Goal: Task Accomplishment & Management: Use online tool/utility

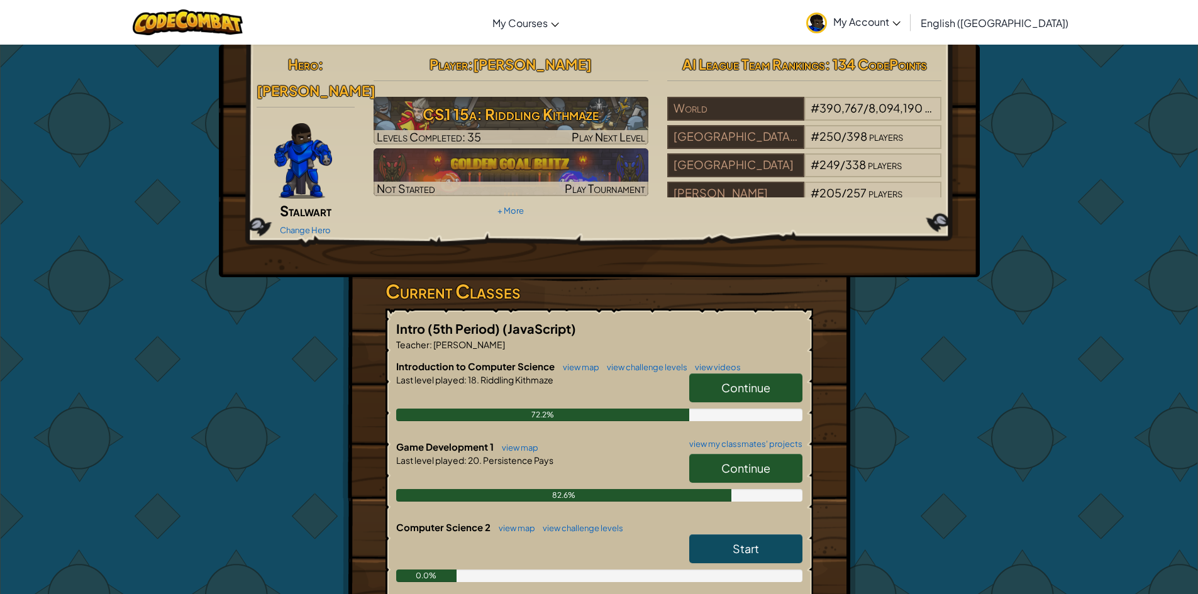
click at [741, 461] on span "Continue" at bounding box center [745, 468] width 49 height 14
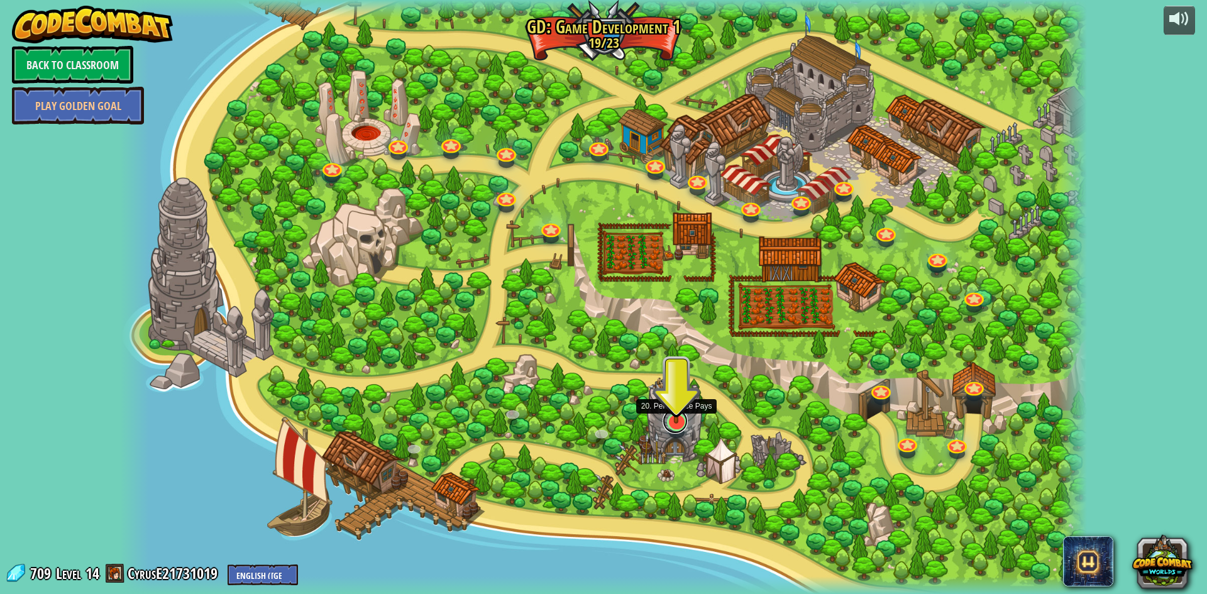
drag, startPoint x: 670, startPoint y: 424, endPoint x: 667, endPoint y: 415, distance: 9.9
click at [670, 424] on link at bounding box center [675, 421] width 25 height 25
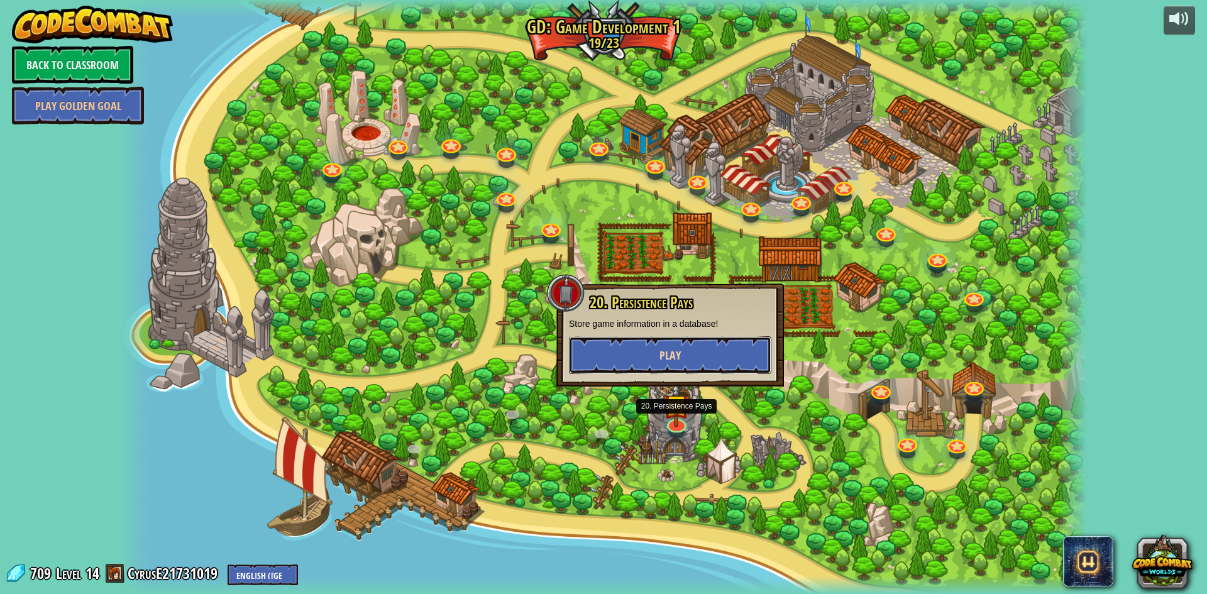
click at [670, 365] on button "Play" at bounding box center [670, 355] width 202 height 38
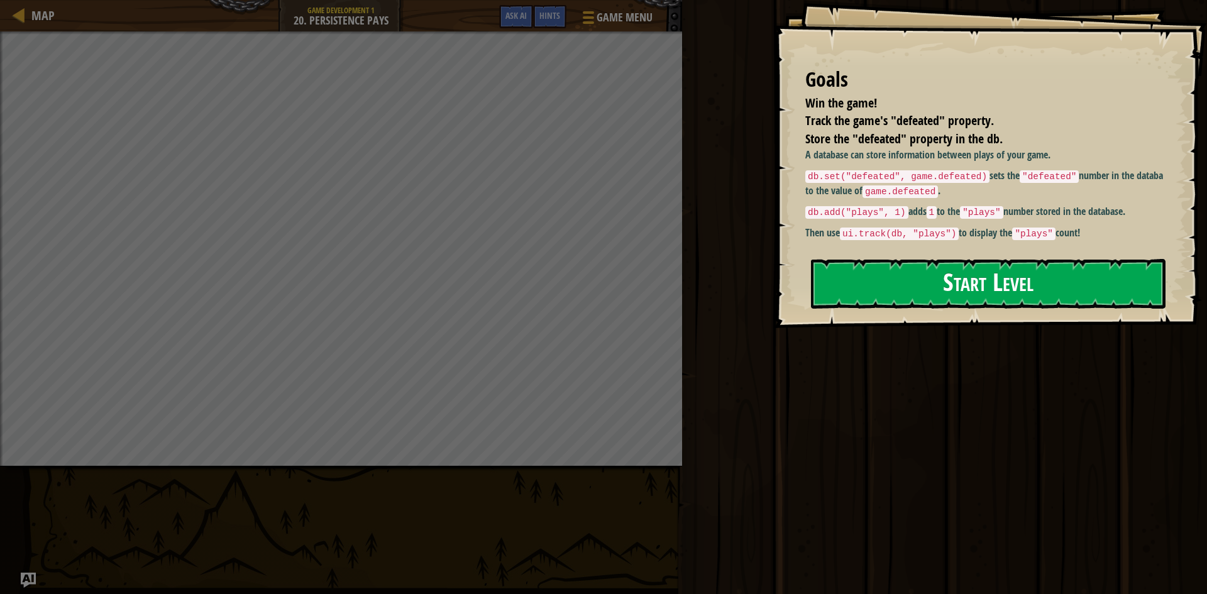
click at [999, 283] on button "Start Level" at bounding box center [988, 284] width 355 height 50
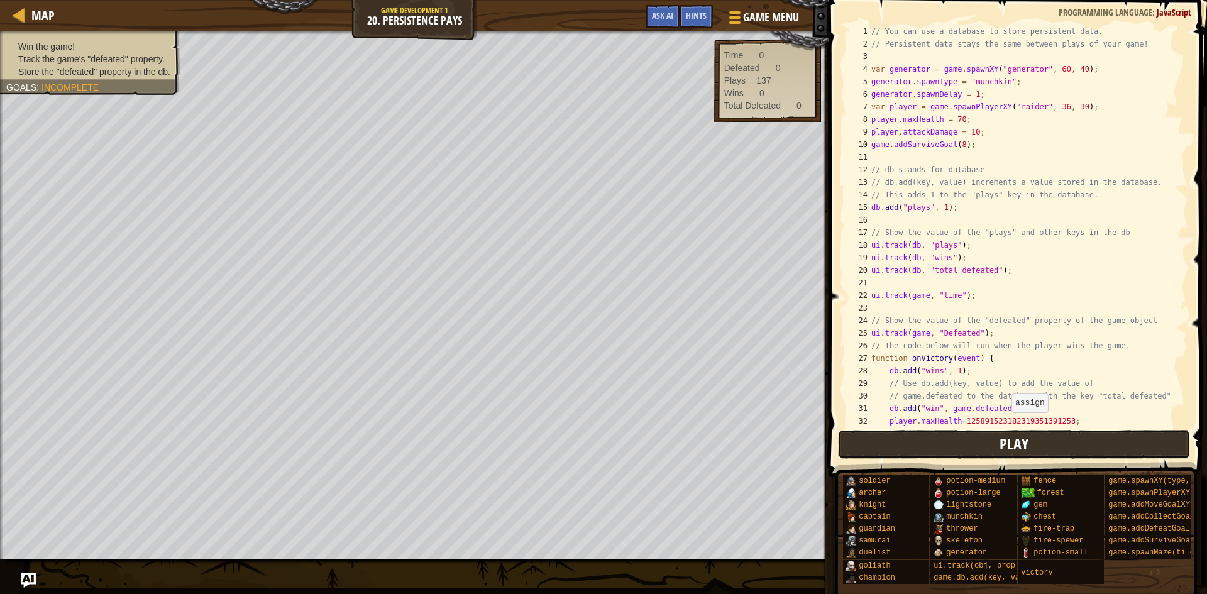
click at [1008, 437] on span "Play" at bounding box center [1014, 444] width 29 height 20
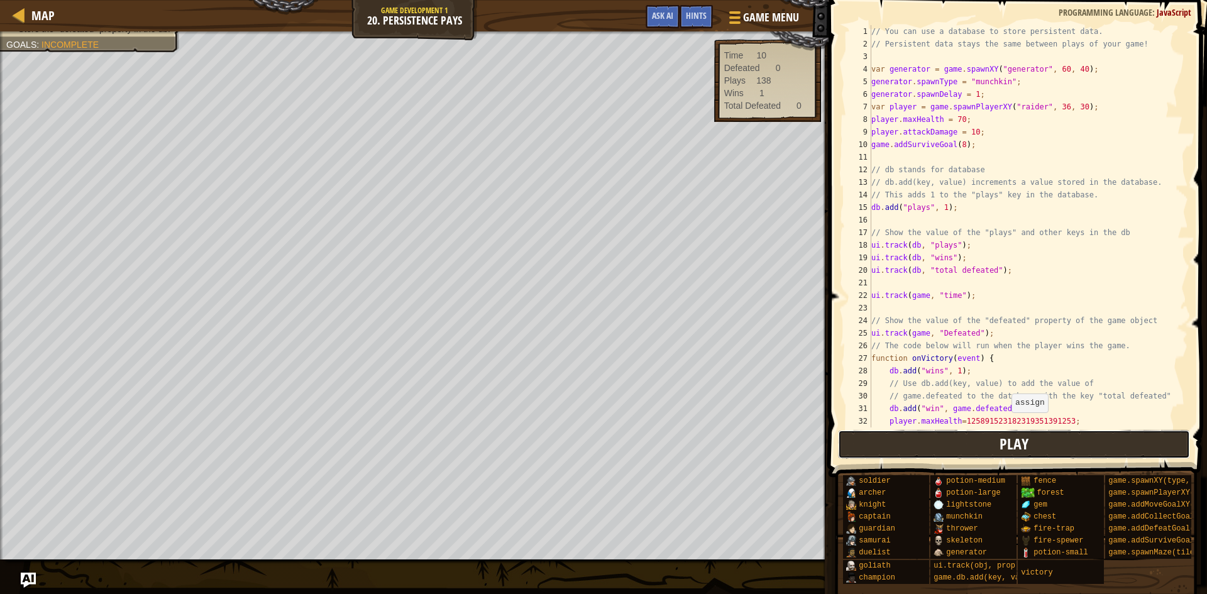
click at [952, 458] on button "Play" at bounding box center [1014, 444] width 353 height 29
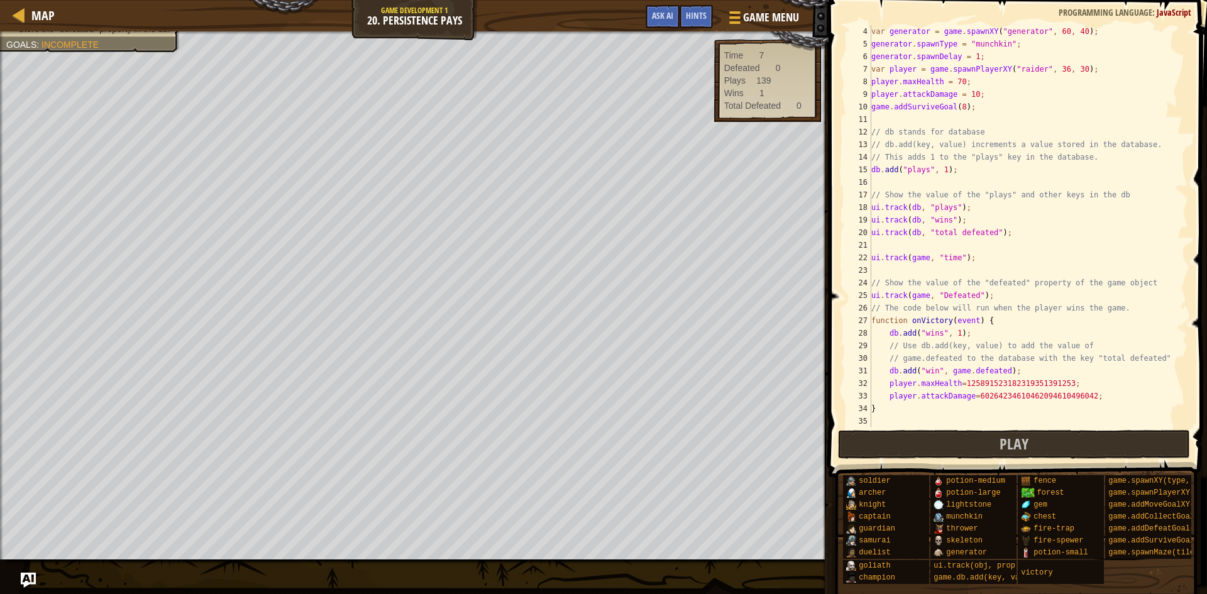
scroll to position [63, 0]
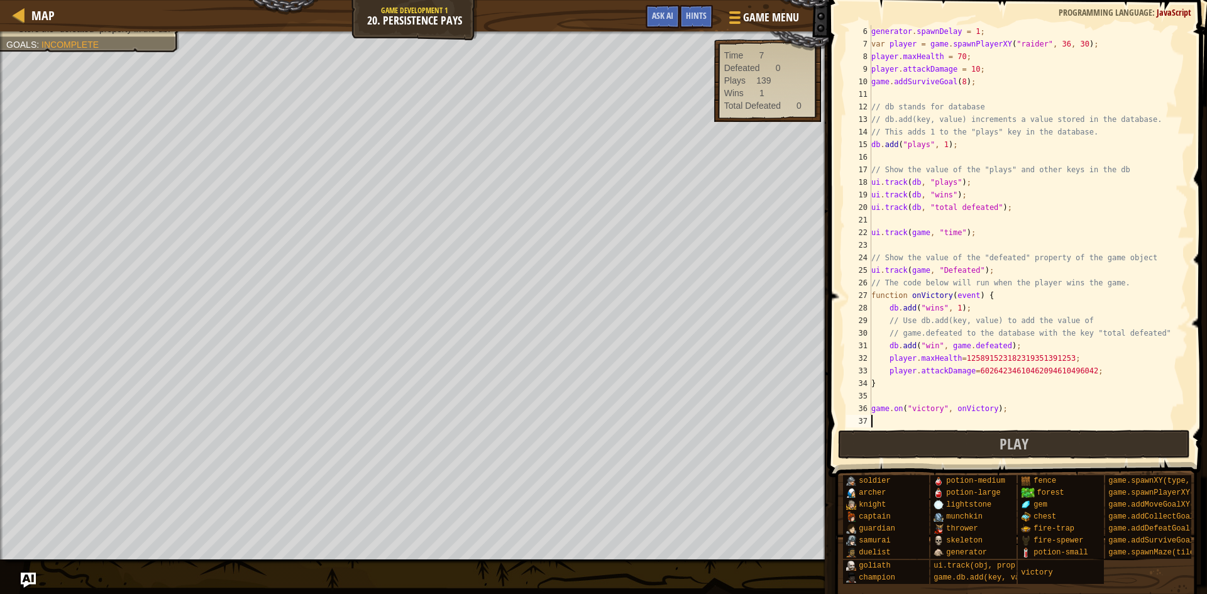
click at [891, 386] on div "generator . spawnDelay = 1 ; var player = game . spawnPlayerXY ( "raider" , 36 …" at bounding box center [1024, 239] width 310 height 428
type textarea "}"
type textarea "l"
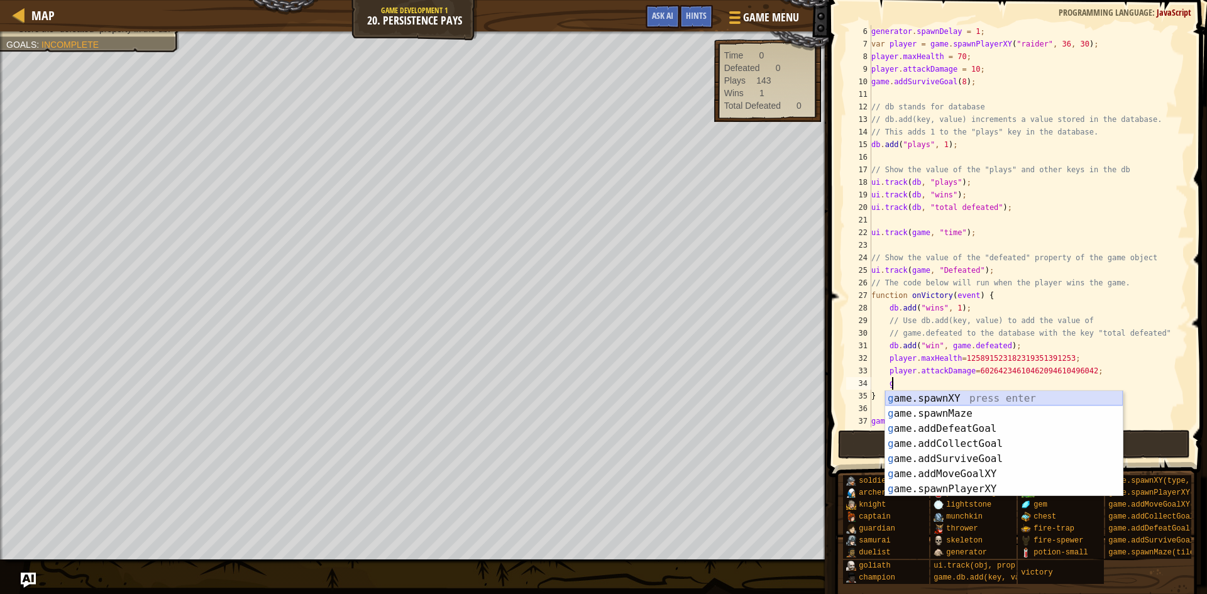
click at [922, 396] on div "g ame.spawnXY press enter g ame.spawnMaze press enter g ame.addDefeatGoal press…" at bounding box center [1004, 459] width 238 height 136
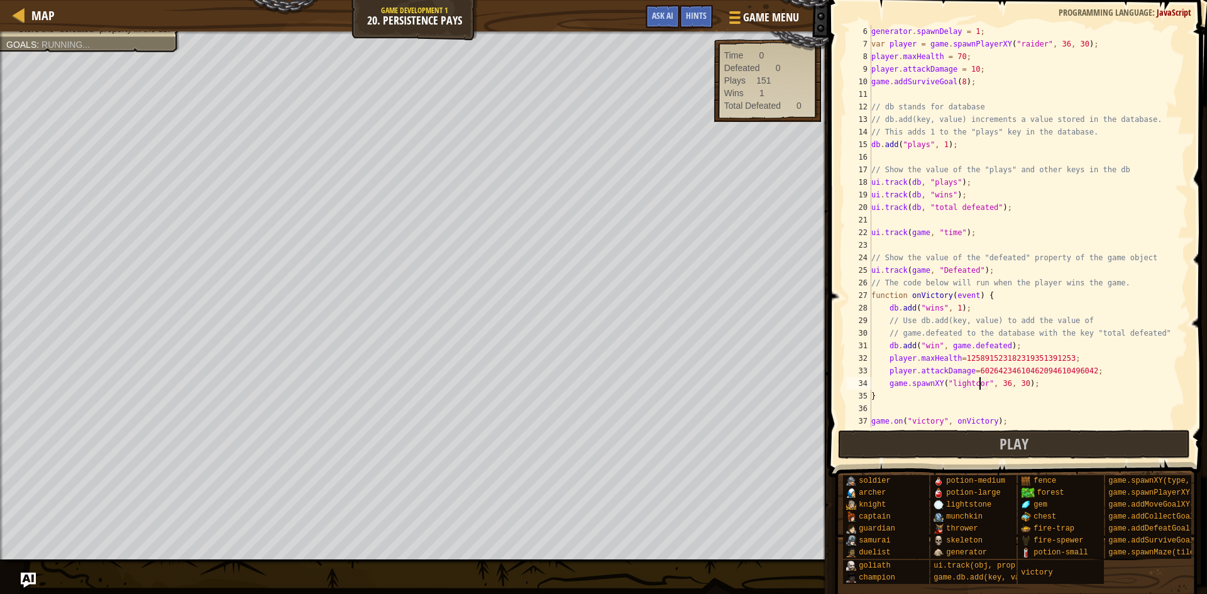
scroll to position [6, 9]
click at [1026, 447] on span "Play" at bounding box center [1014, 444] width 29 height 20
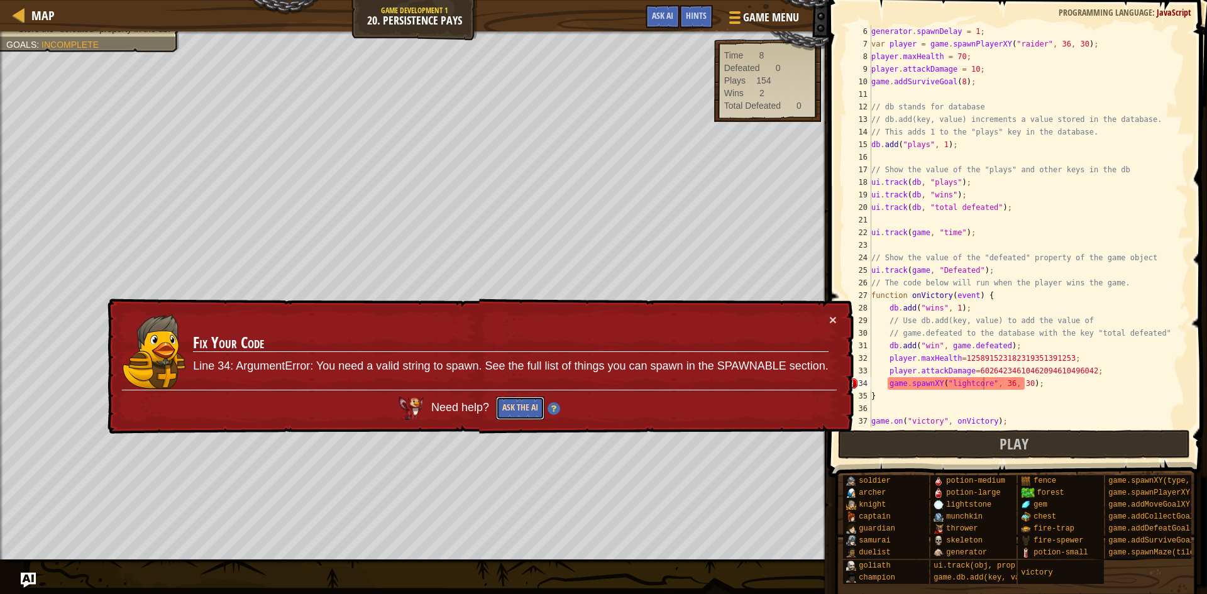
click at [523, 404] on button "Ask the AI" at bounding box center [519, 409] width 48 height 24
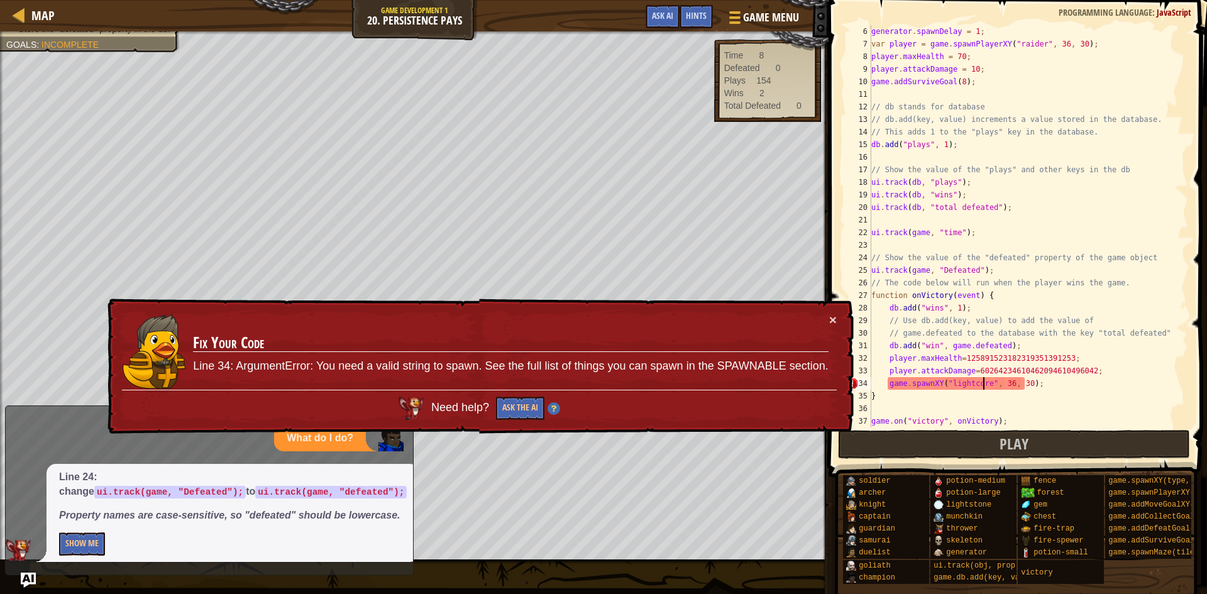
click at [943, 270] on div "generator . spawnDelay = 1 ; var player = game . spawnPlayerXY ( "raider" , 36 …" at bounding box center [1024, 239] width 310 height 428
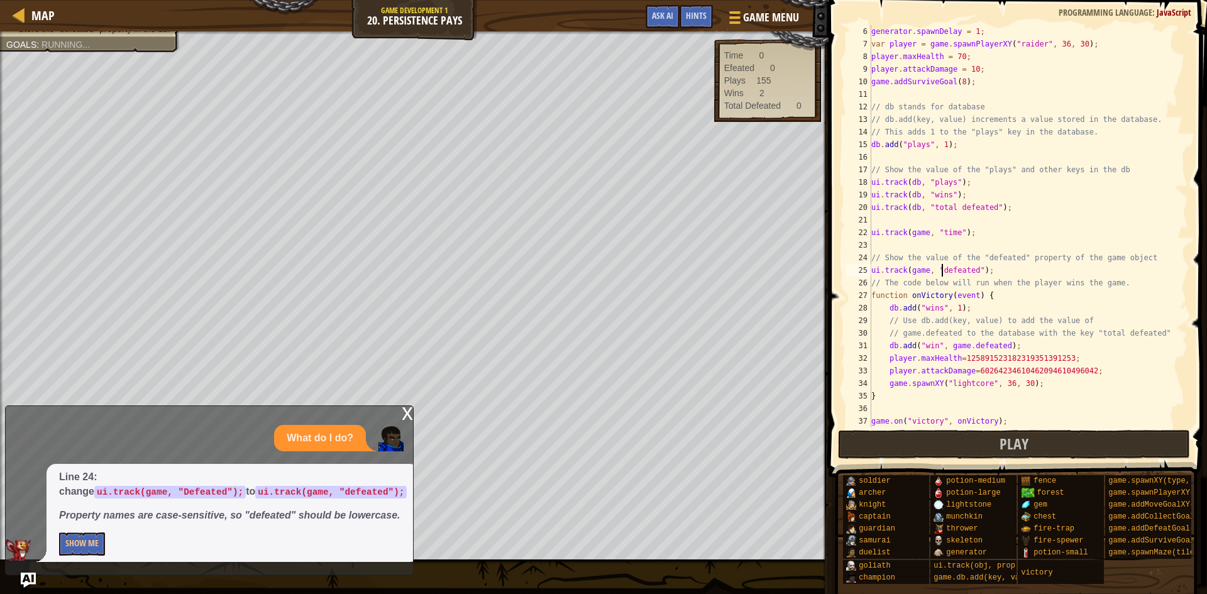
scroll to position [6, 6]
drag, startPoint x: 1036, startPoint y: 384, endPoint x: 888, endPoint y: 385, distance: 147.2
click at [888, 385] on div "generator . spawnDelay = 1 ; var player = game . spawnPlayerXY ( "raider" , 36 …" at bounding box center [1024, 239] width 310 height 428
type textarea "game.spawnXY("lightcore", 36, 30);"
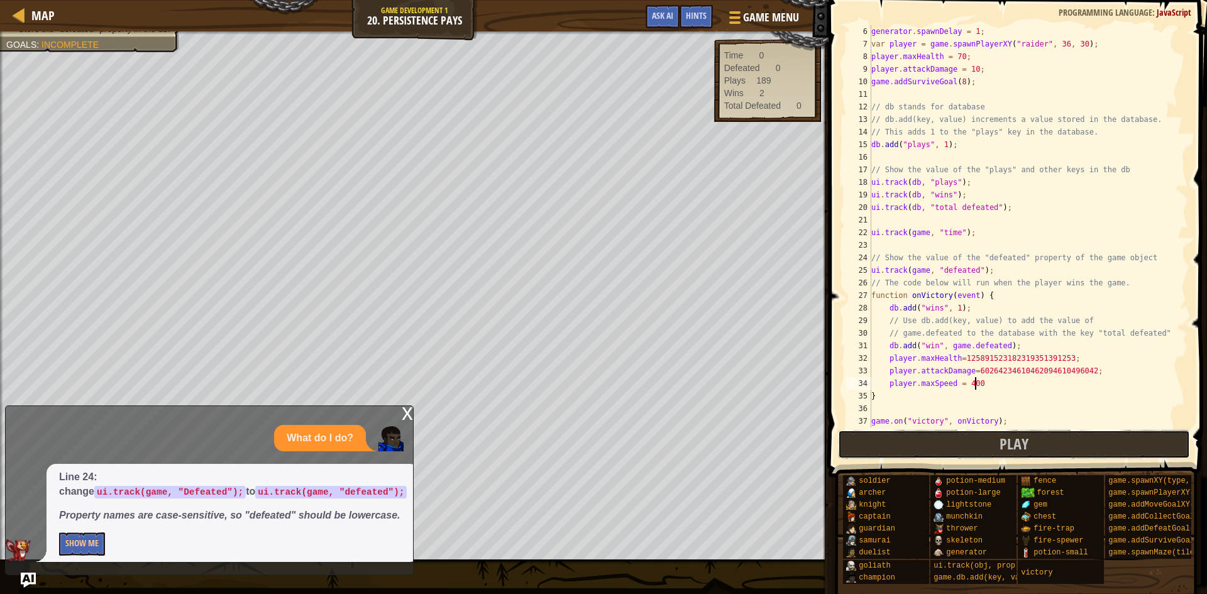
click at [943, 435] on button "Play" at bounding box center [1014, 444] width 353 height 29
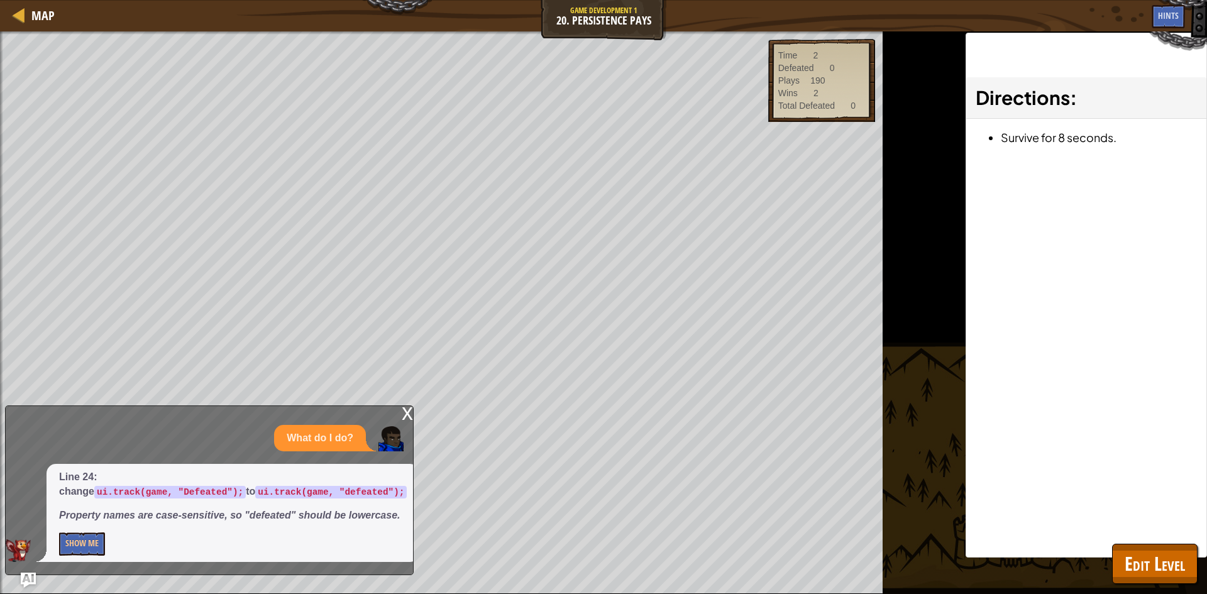
click at [289, 390] on div "Map Game Development 1 20. Persistence Pays Game Menu Done Hints Ask AI 1 2 3 4…" at bounding box center [603, 297] width 1207 height 594
drag, startPoint x: 329, startPoint y: 395, endPoint x: 367, endPoint y: 396, distance: 37.1
click at [353, 406] on div "x What do I do? Line 24: change ui.track(game, "Defeated"); to ui.track(game, "…" at bounding box center [209, 491] width 409 height 170
click at [402, 406] on div "x" at bounding box center [407, 412] width 11 height 13
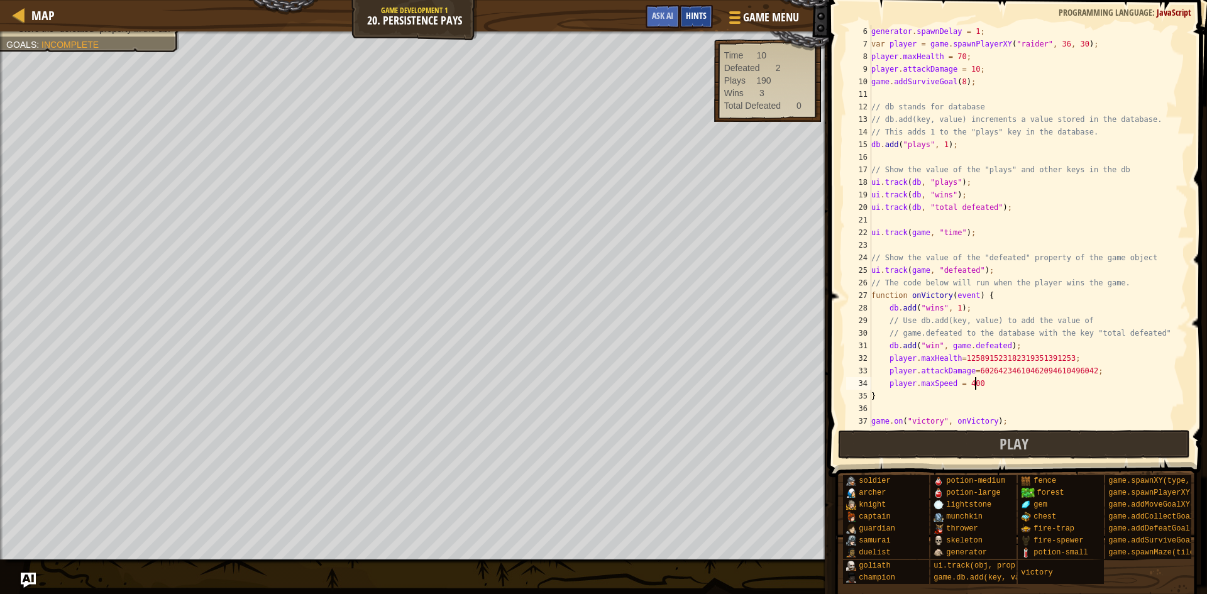
click at [709, 18] on div "Hints" at bounding box center [696, 16] width 33 height 23
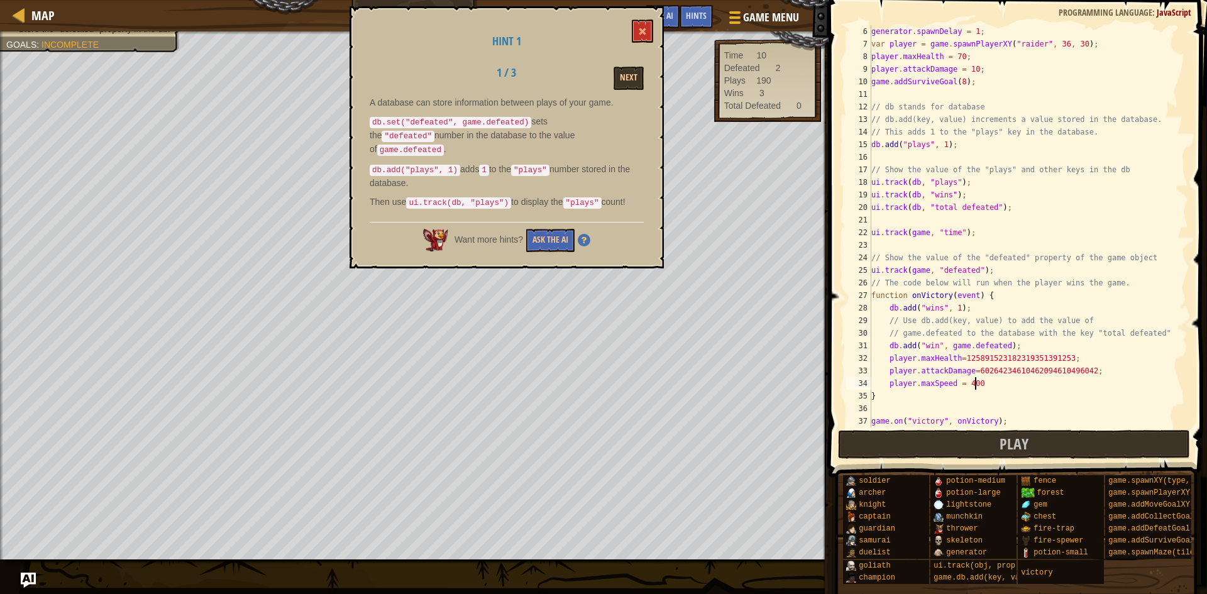
click at [648, 79] on div "Next" at bounding box center [604, 78] width 97 height 23
click at [633, 74] on button "Next" at bounding box center [629, 78] width 30 height 23
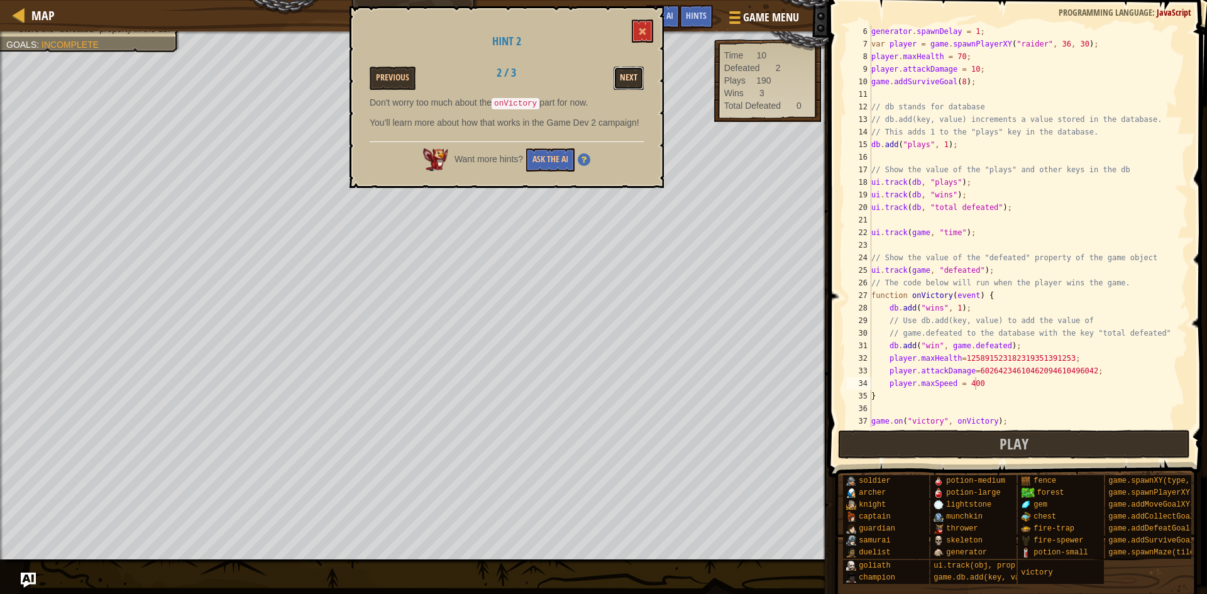
click at [636, 72] on button "Next" at bounding box center [629, 78] width 30 height 23
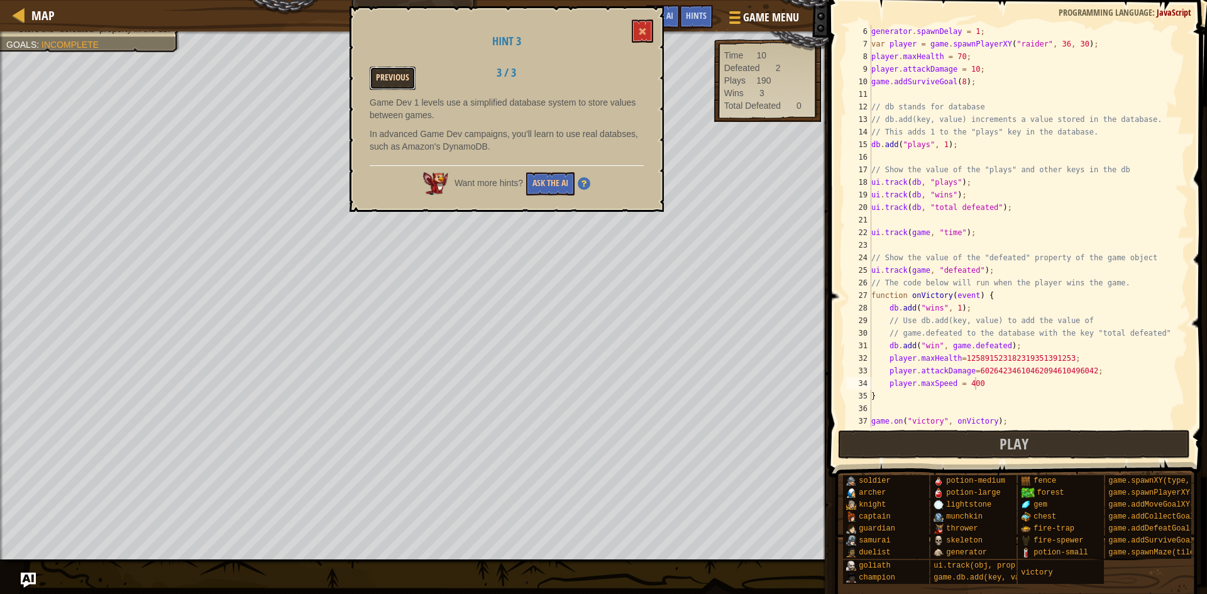
click at [413, 70] on button "Previous" at bounding box center [393, 78] width 46 height 23
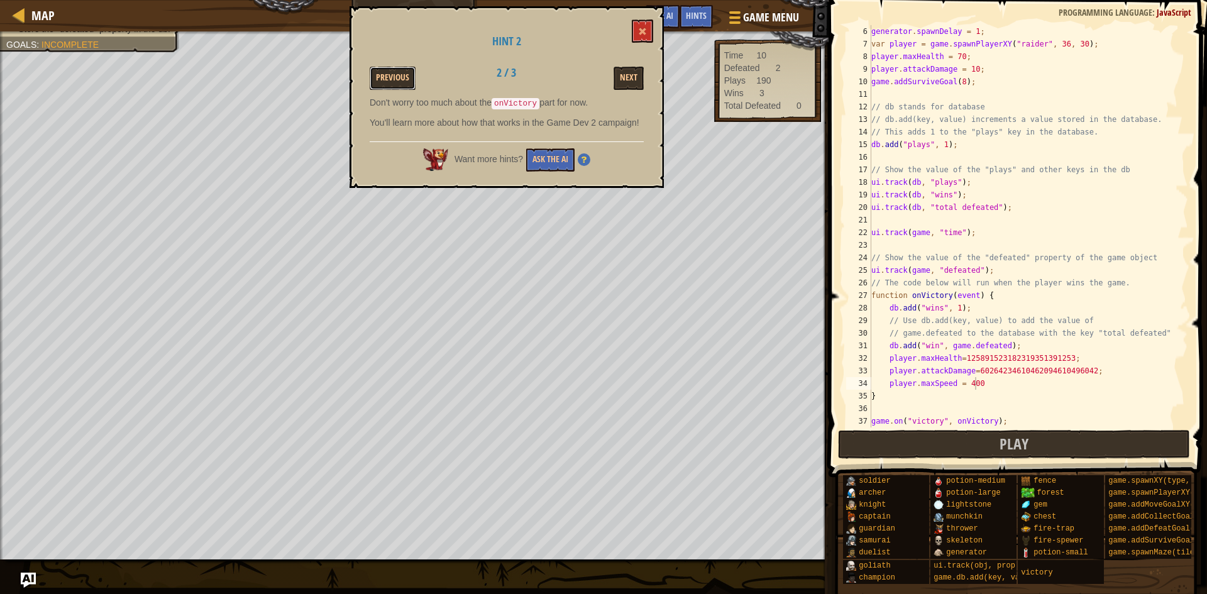
click at [413, 70] on button "Previous" at bounding box center [393, 78] width 46 height 23
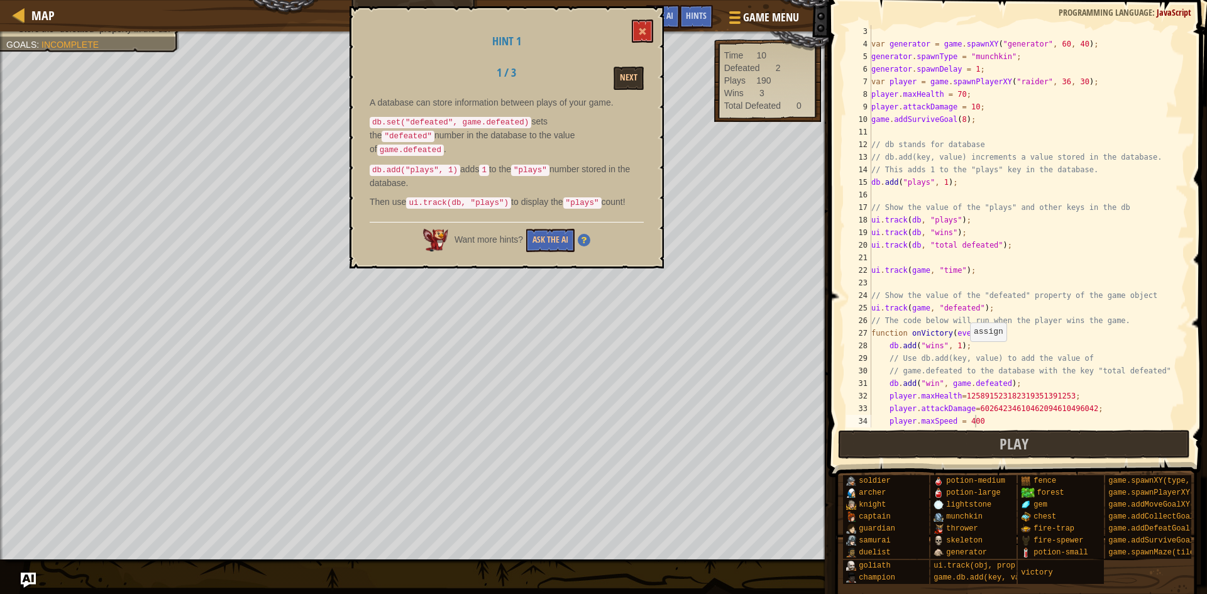
scroll to position [0, 0]
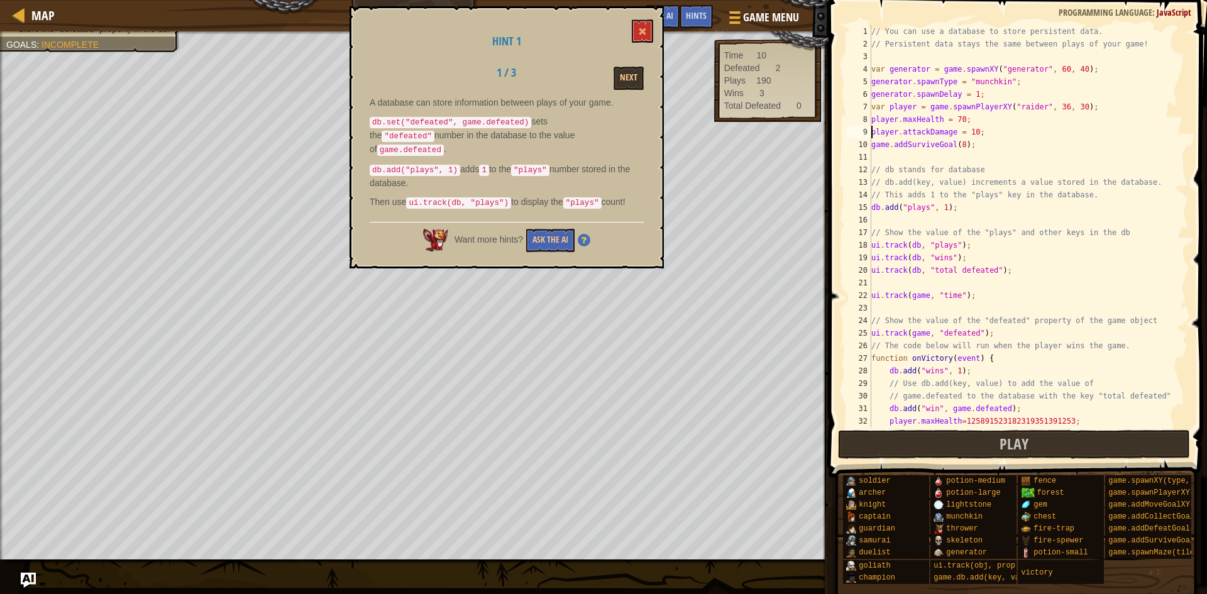
click at [872, 132] on div "// You can use a database to store persistent data. // Persistent data stays th…" at bounding box center [1024, 239] width 310 height 428
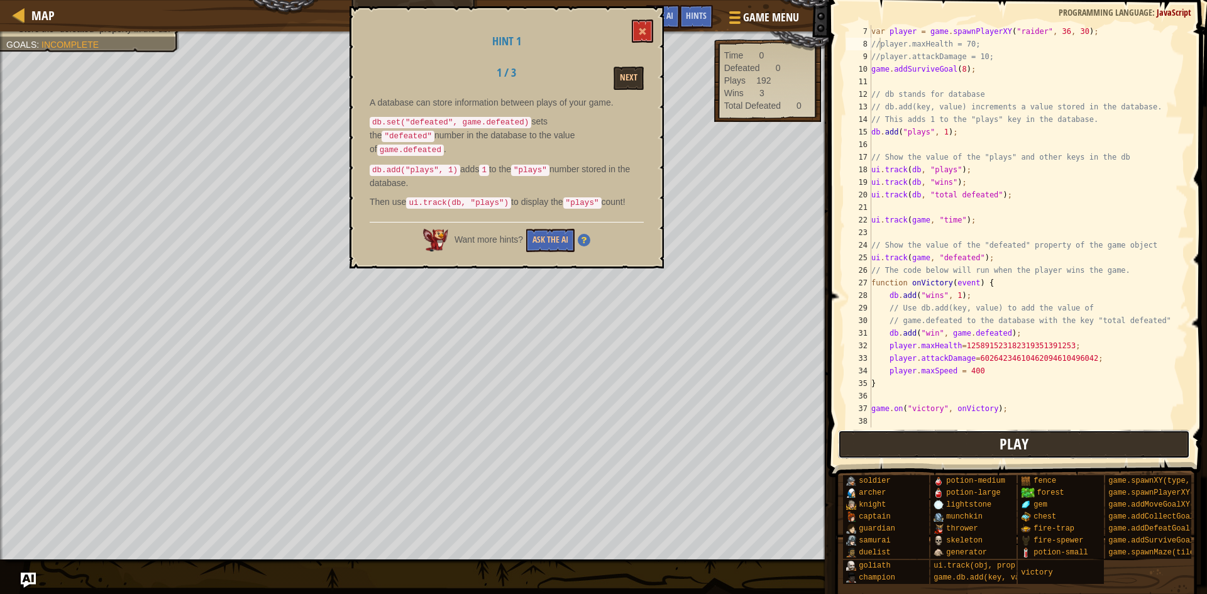
click at [1000, 431] on button "Play" at bounding box center [1014, 444] width 353 height 29
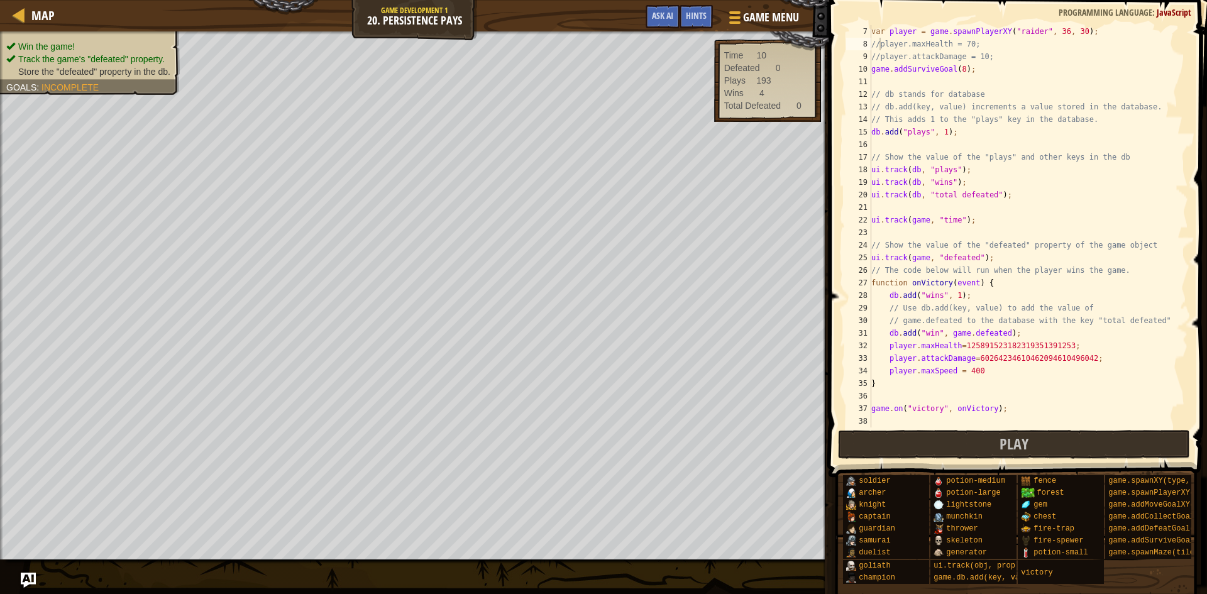
click at [23, 76] on span "Store the "defeated" property in the db." at bounding box center [94, 72] width 152 height 10
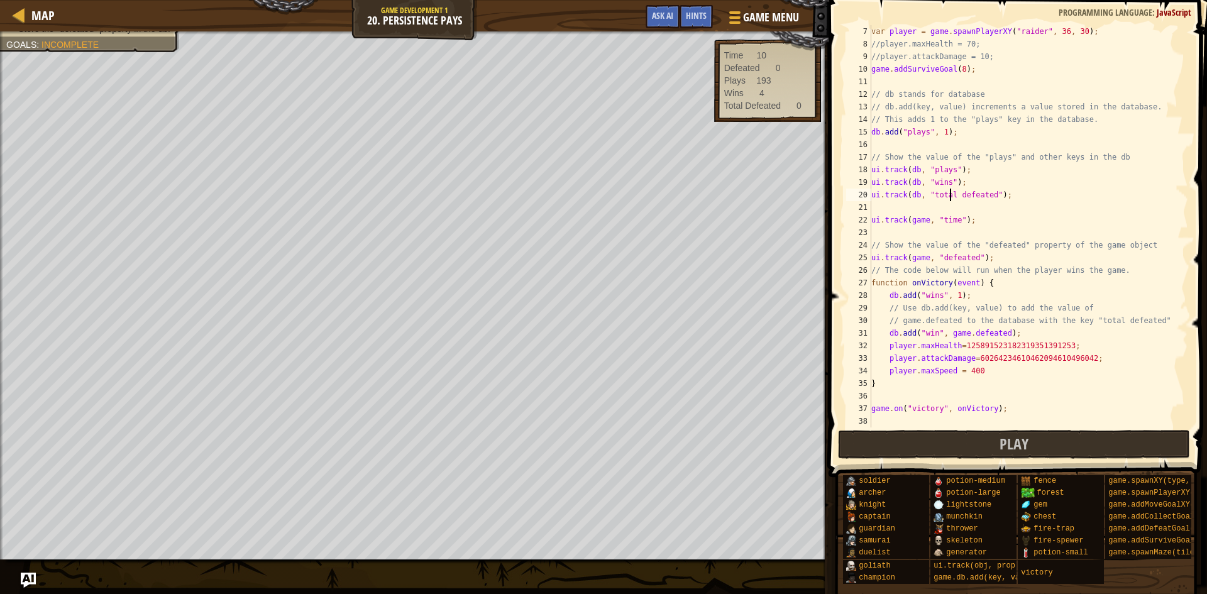
click at [949, 192] on div "var player = game . spawnPlayerXY ( "raider" , 36 , 30 ) ; //player.maxHealth =…" at bounding box center [1024, 239] width 310 height 428
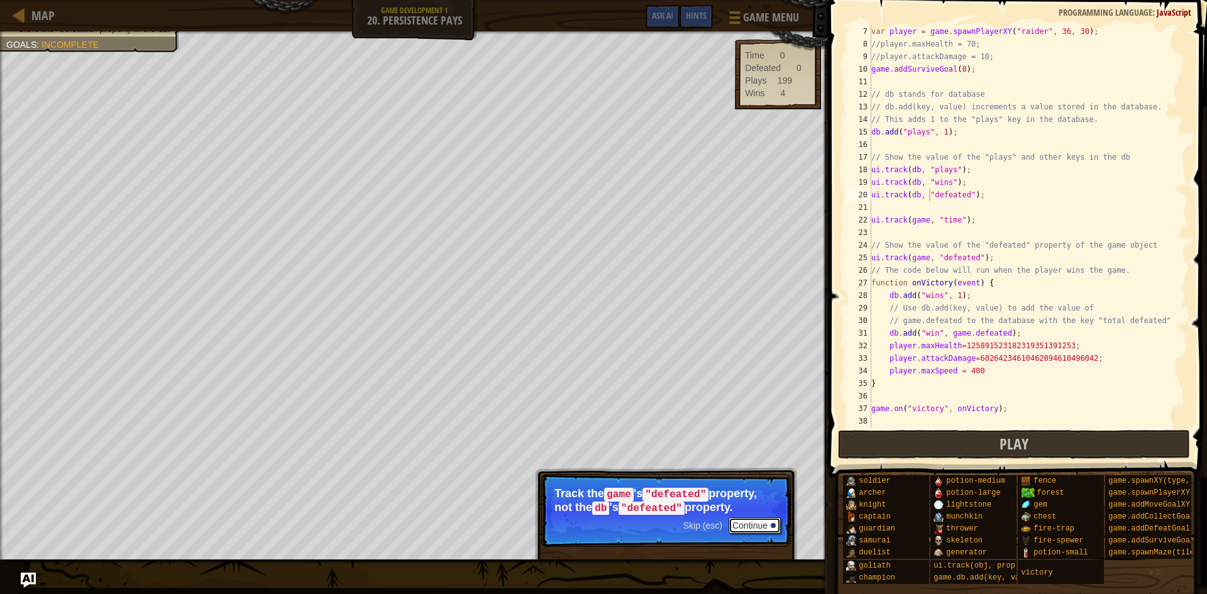
click at [760, 527] on button "Continue" at bounding box center [755, 526] width 52 height 16
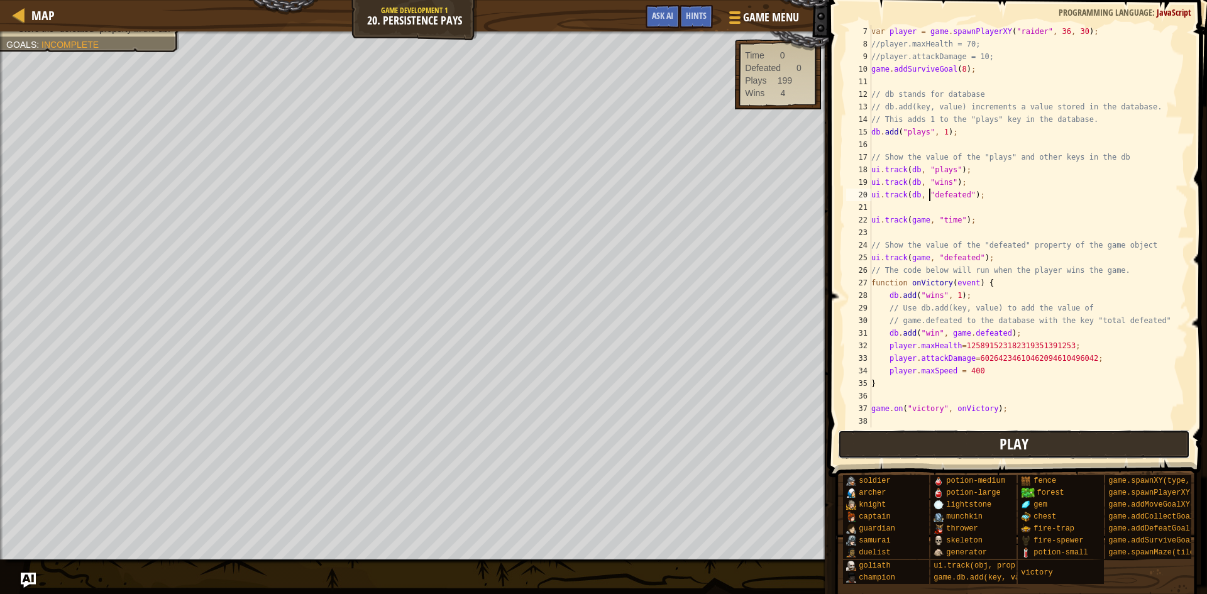
click at [952, 445] on button "Play" at bounding box center [1014, 444] width 353 height 29
click at [933, 336] on div "var player = game . spawnPlayerXY ( "raider" , 36 , 30 ) ; //player.maxHealth =…" at bounding box center [1024, 239] width 310 height 428
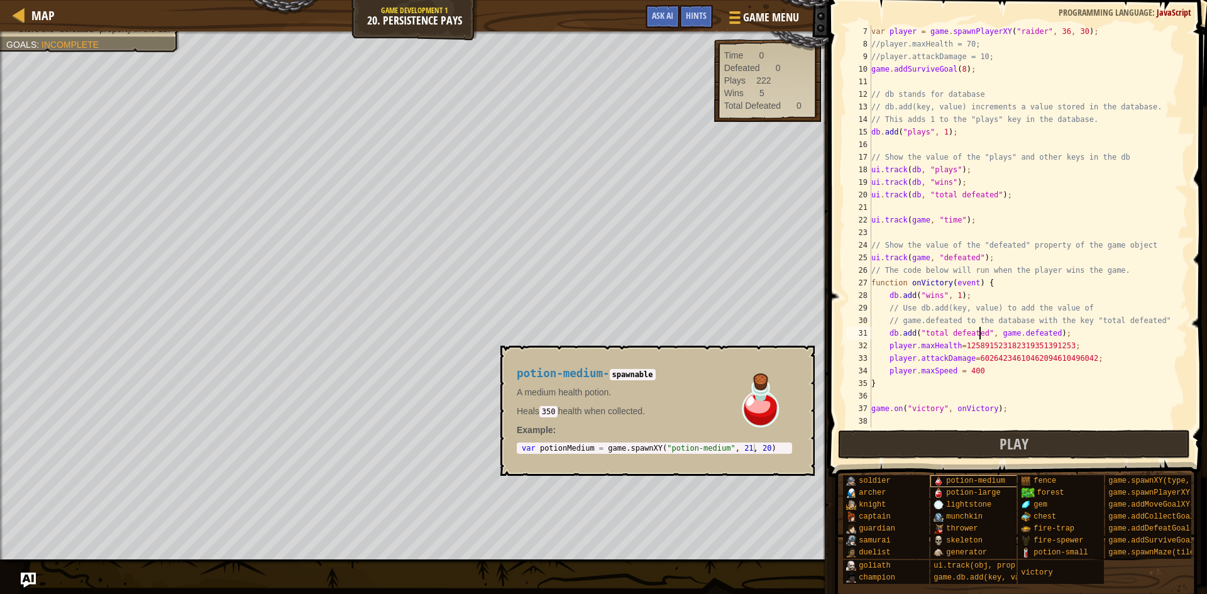
scroll to position [6, 9]
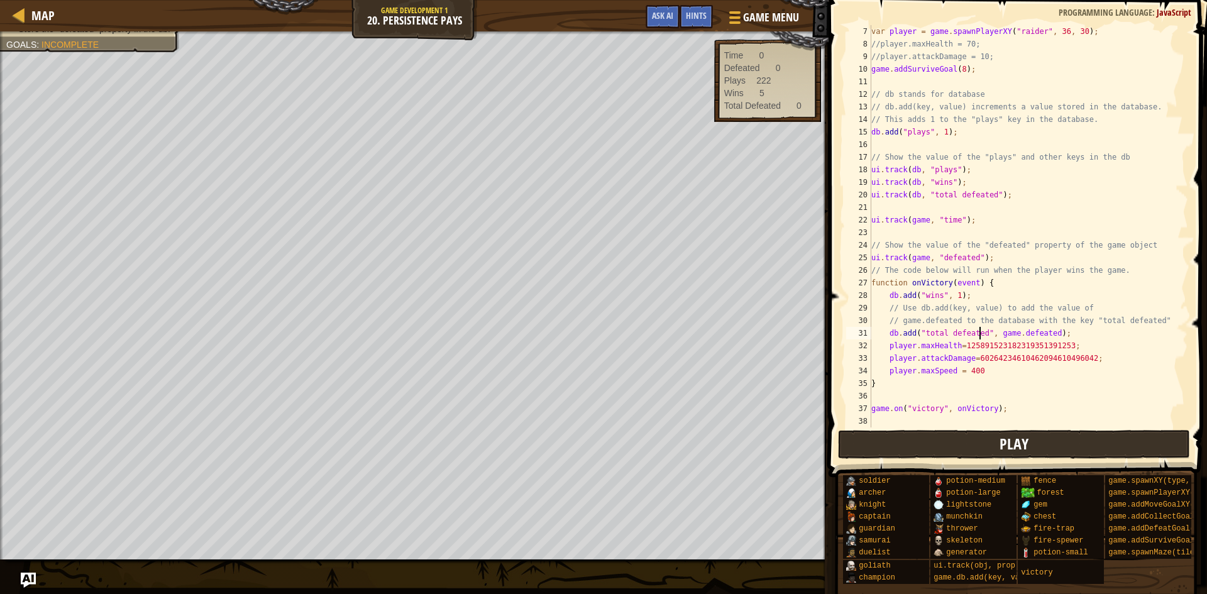
type textarea "db.add("total defeated", game.defeated);"
click at [909, 446] on button "Play" at bounding box center [1014, 444] width 353 height 29
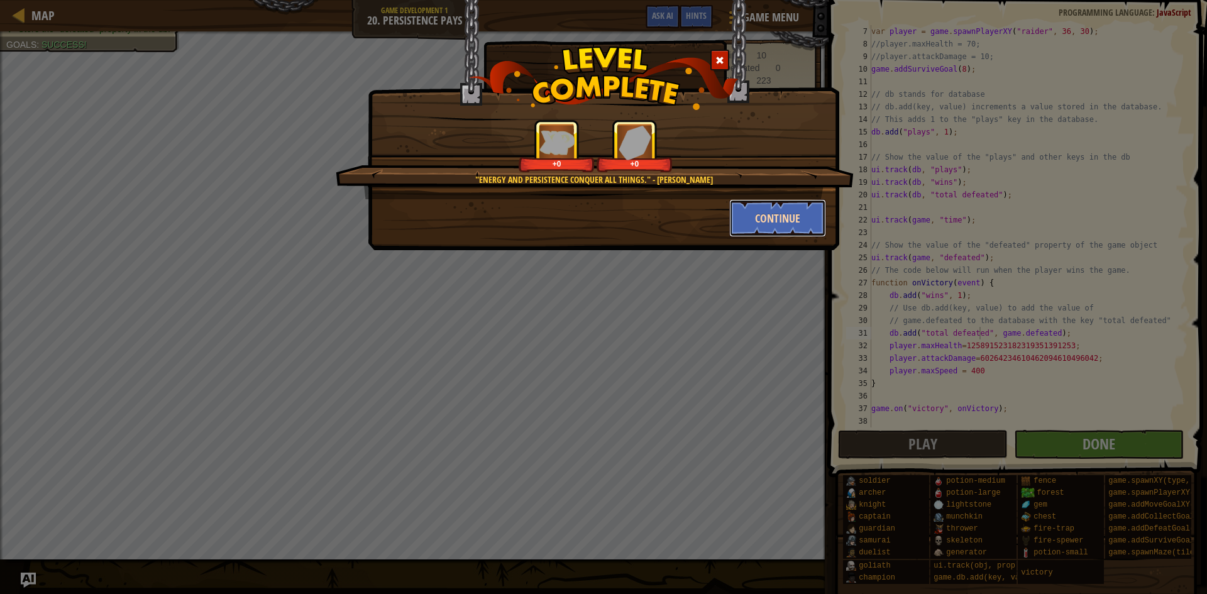
click at [775, 226] on button "Continue" at bounding box center [777, 218] width 97 height 38
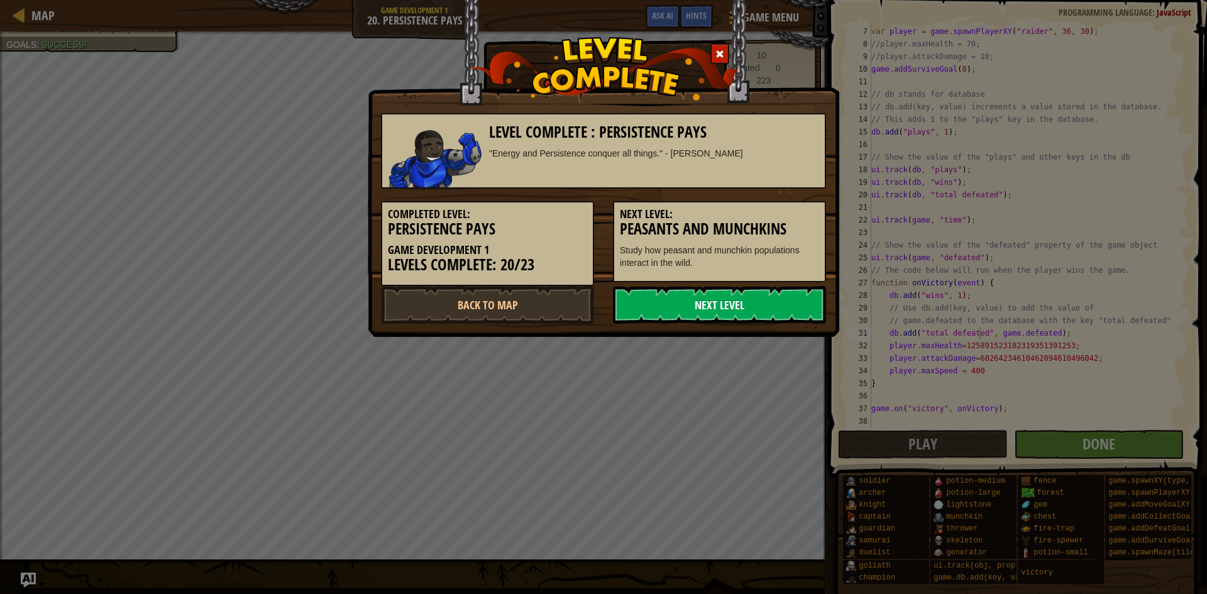
click at [767, 299] on link "Next Level" at bounding box center [719, 305] width 213 height 38
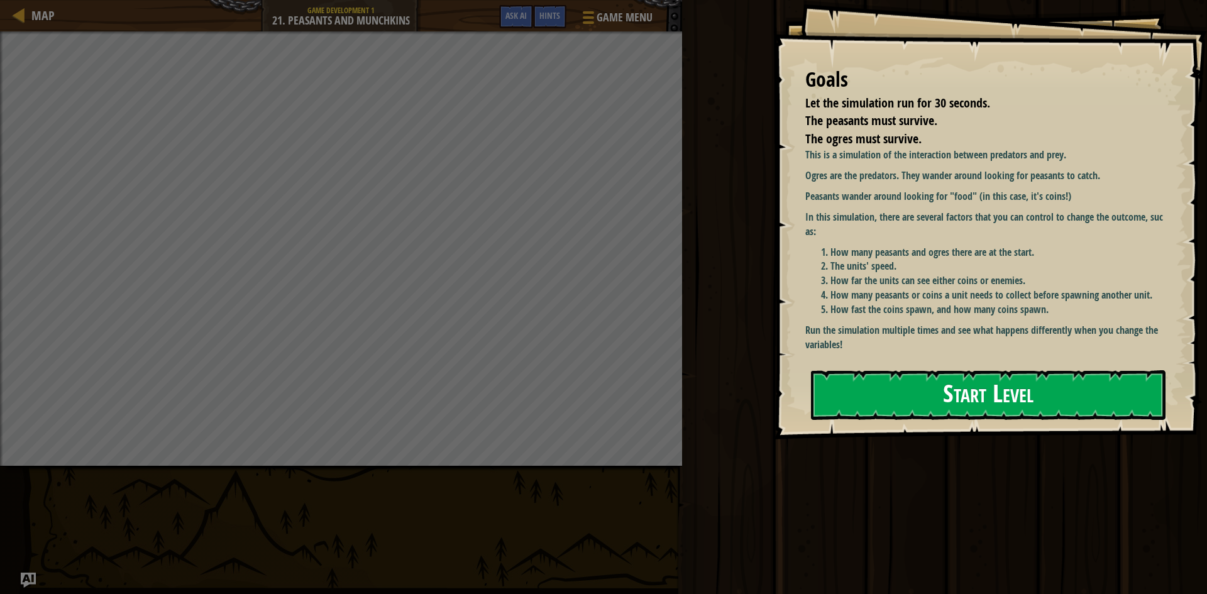
click at [920, 410] on button "Start Level" at bounding box center [988, 395] width 355 height 50
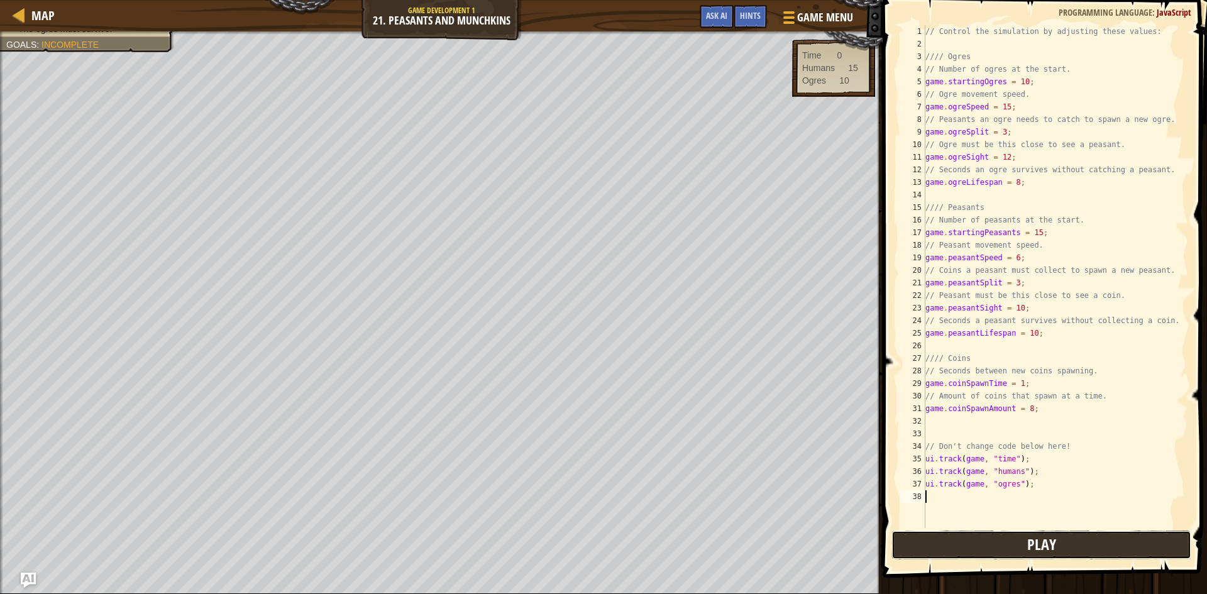
click at [1047, 541] on span "Play" at bounding box center [1041, 544] width 29 height 20
click at [1014, 182] on div "// Control the simulation by adjusting these values: //// Ogres // Number of og…" at bounding box center [1055, 289] width 265 height 528
click at [1028, 534] on button "Play" at bounding box center [1042, 545] width 300 height 29
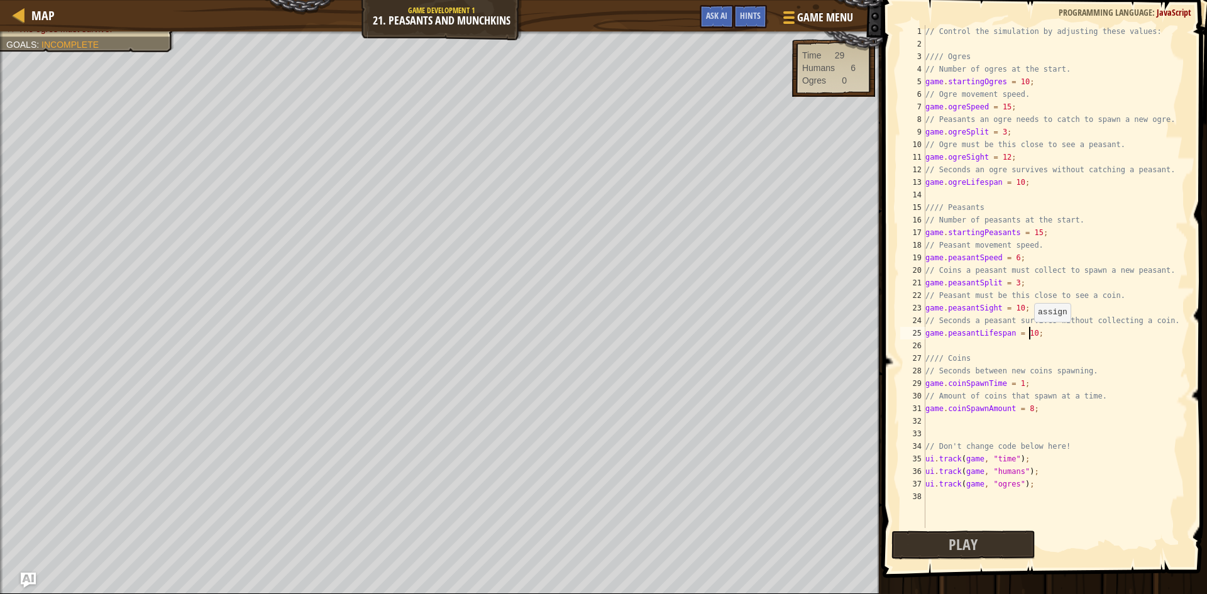
drag, startPoint x: 1027, startPoint y: 335, endPoint x: 1034, endPoint y: 336, distance: 6.6
click at [1029, 334] on div "// Control the simulation by adjusting these values: //// Ogres // Number of og…" at bounding box center [1055, 289] width 265 height 528
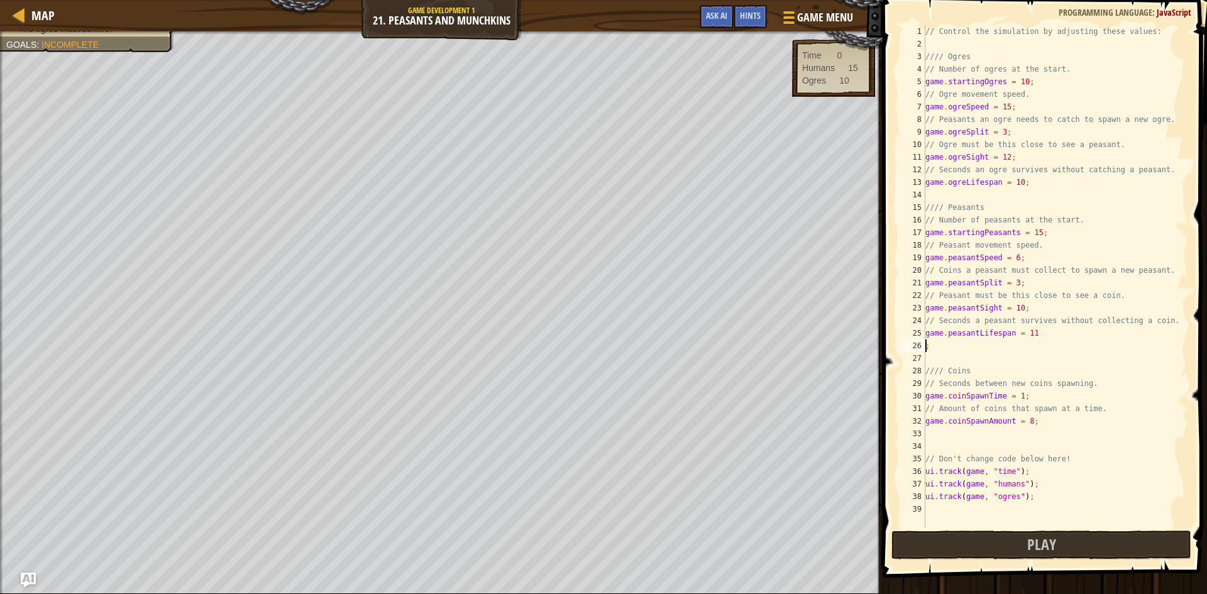
scroll to position [6, 0]
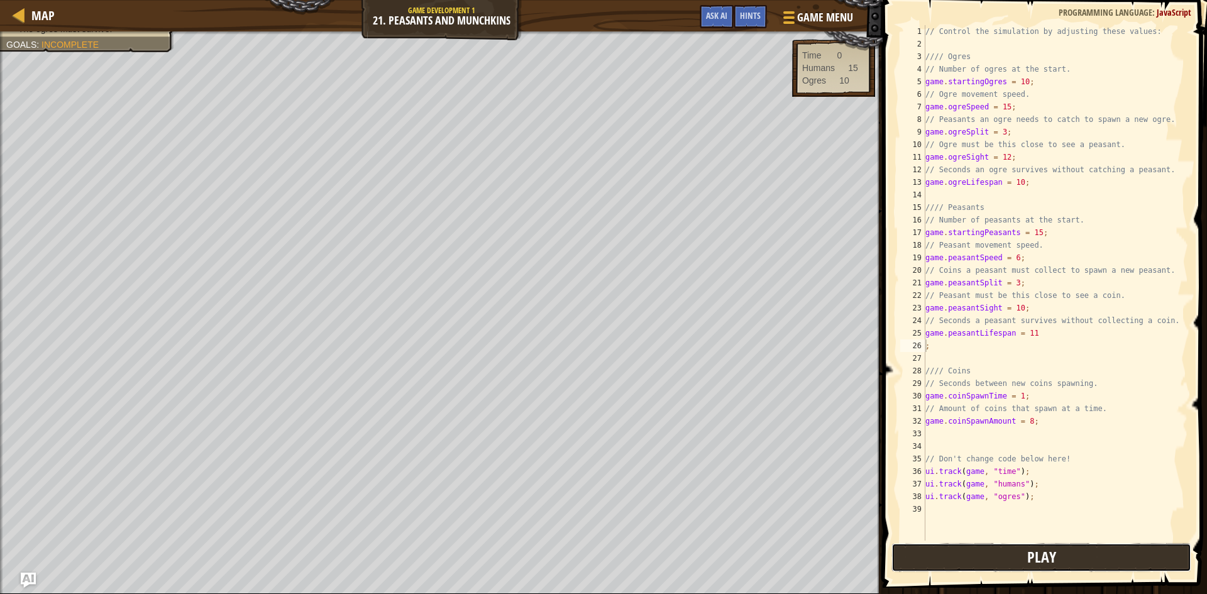
click at [1059, 559] on button "Play" at bounding box center [1042, 557] width 300 height 29
click at [1031, 330] on div "// Control the simulation by adjusting these values: //// Ogres // Number of og…" at bounding box center [1055, 295] width 265 height 541
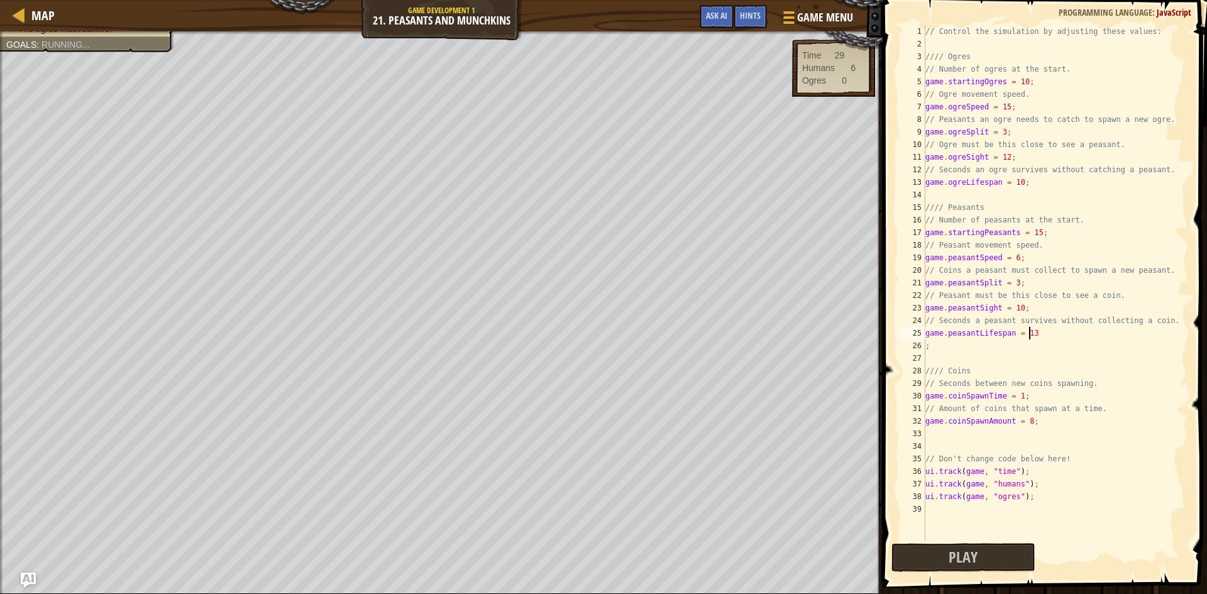
scroll to position [6, 8]
click at [1027, 555] on button "Play" at bounding box center [1042, 557] width 300 height 29
click at [1019, 180] on div "// Control the simulation by adjusting these values: //// Ogres // Number of og…" at bounding box center [1055, 295] width 265 height 541
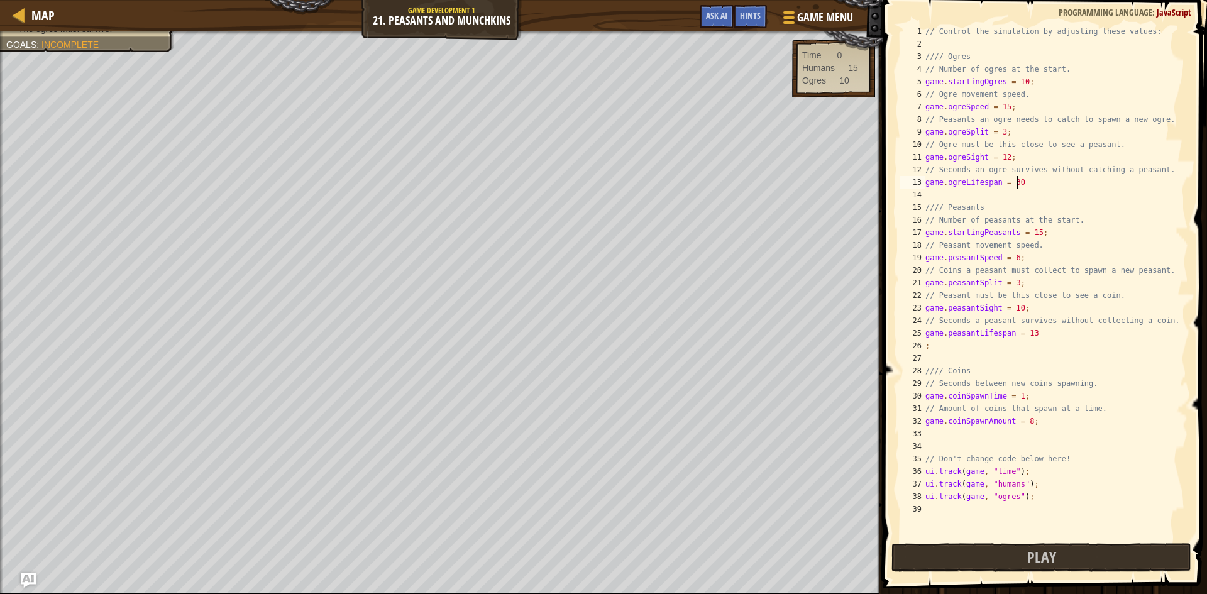
scroll to position [6, 8]
click at [1030, 332] on div "// Control the simulation by adjusting these values: //// Ogres // Number of og…" at bounding box center [1055, 295] width 265 height 541
click at [988, 555] on button "Play" at bounding box center [1042, 557] width 300 height 29
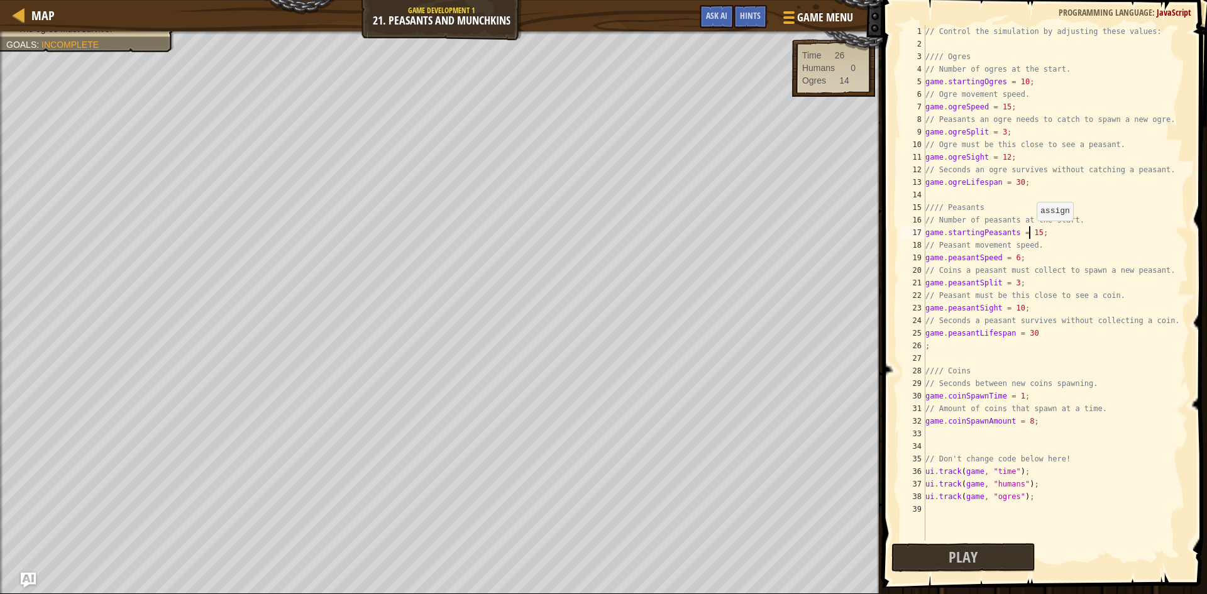
click at [1031, 233] on div "// Control the simulation by adjusting these values: //// Ogres // Number of og…" at bounding box center [1055, 295] width 265 height 541
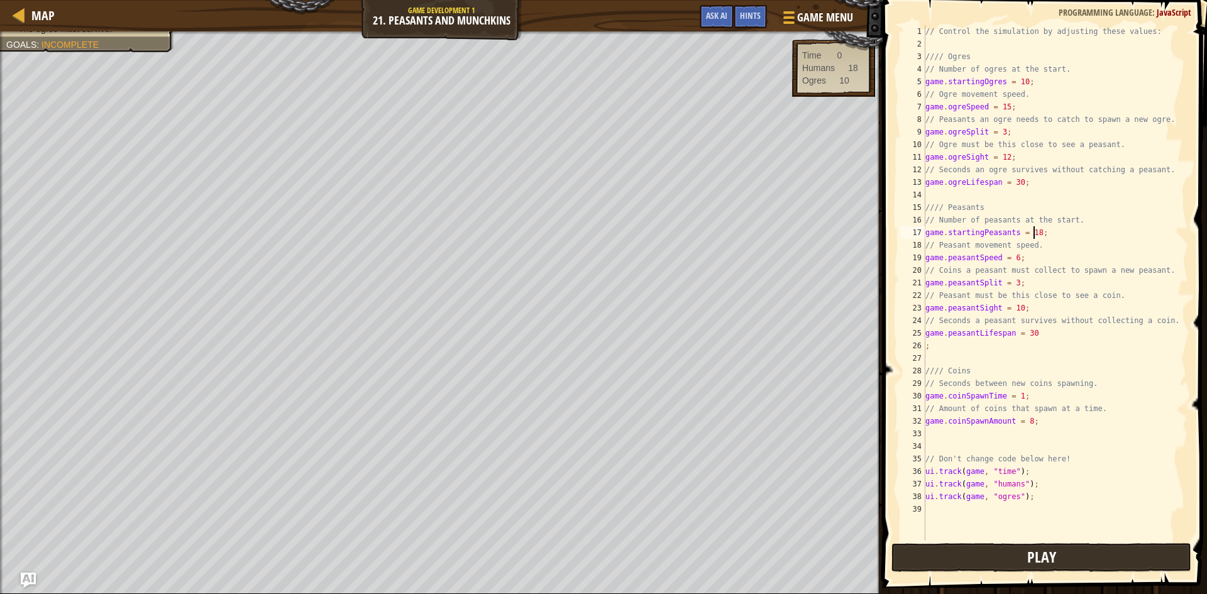
type textarea "game.startingPeasants = 18;"
click at [1010, 556] on button "Play" at bounding box center [1042, 557] width 300 height 29
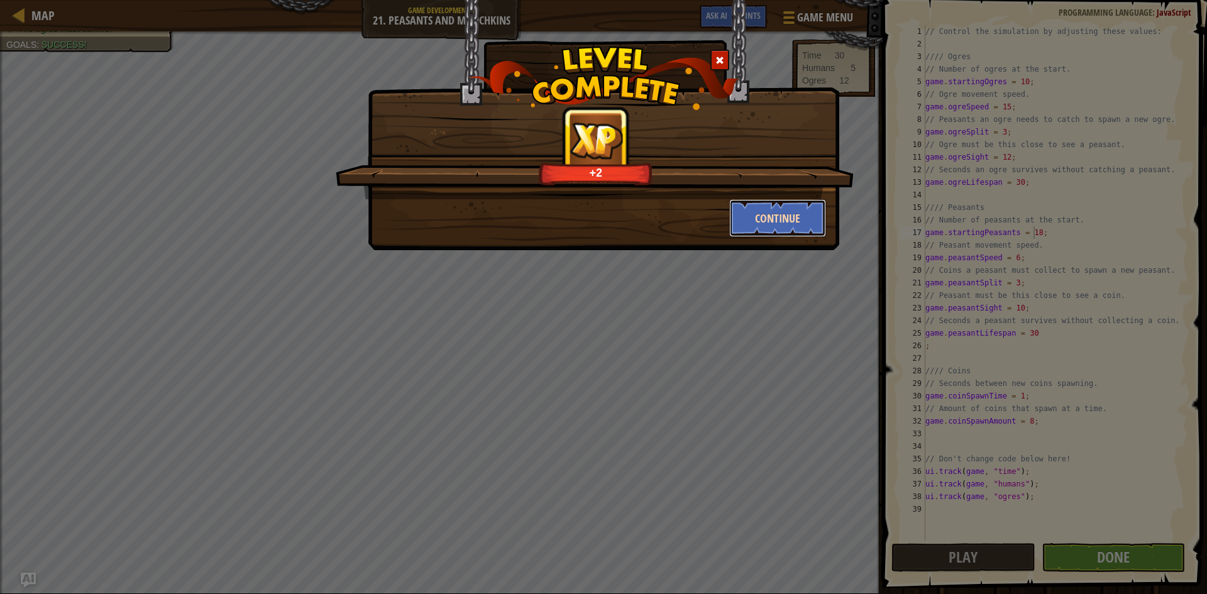
click at [769, 223] on button "Continue" at bounding box center [777, 218] width 97 height 38
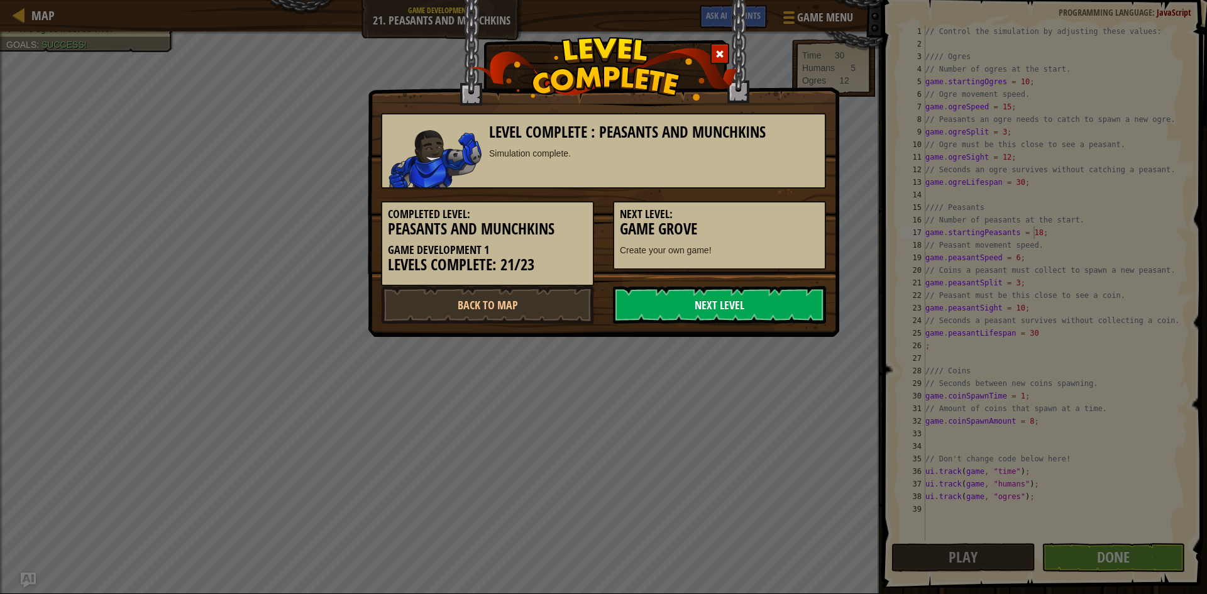
click at [707, 301] on link "Next Level" at bounding box center [719, 305] width 213 height 38
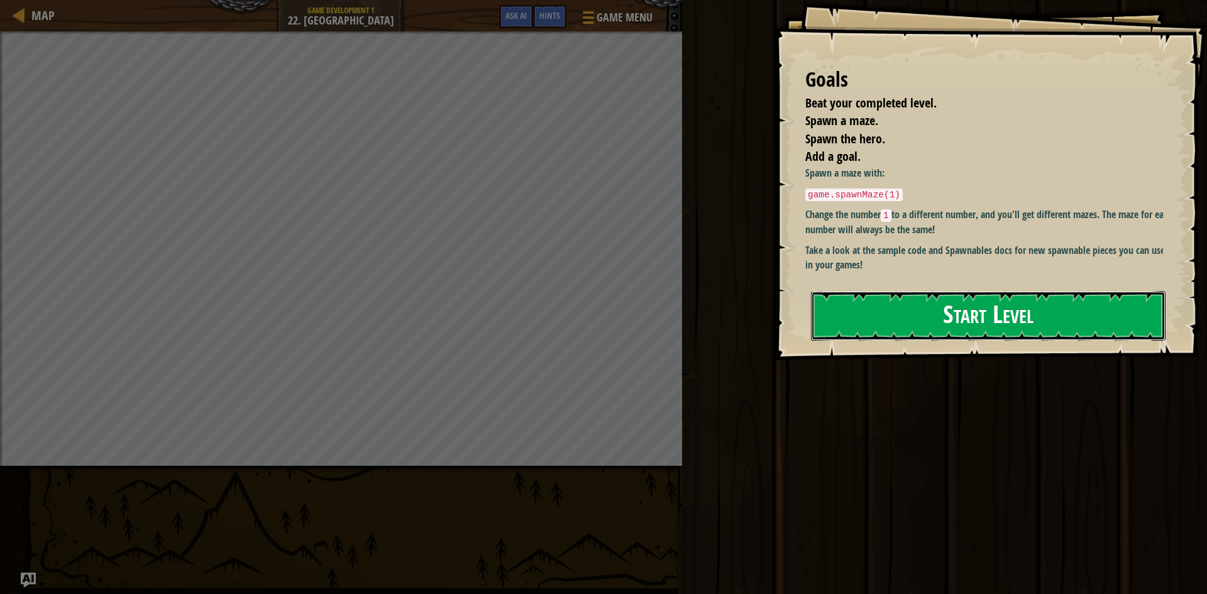
click at [926, 335] on button "Start Level" at bounding box center [988, 316] width 355 height 50
